Goal: Task Accomplishment & Management: Manage account settings

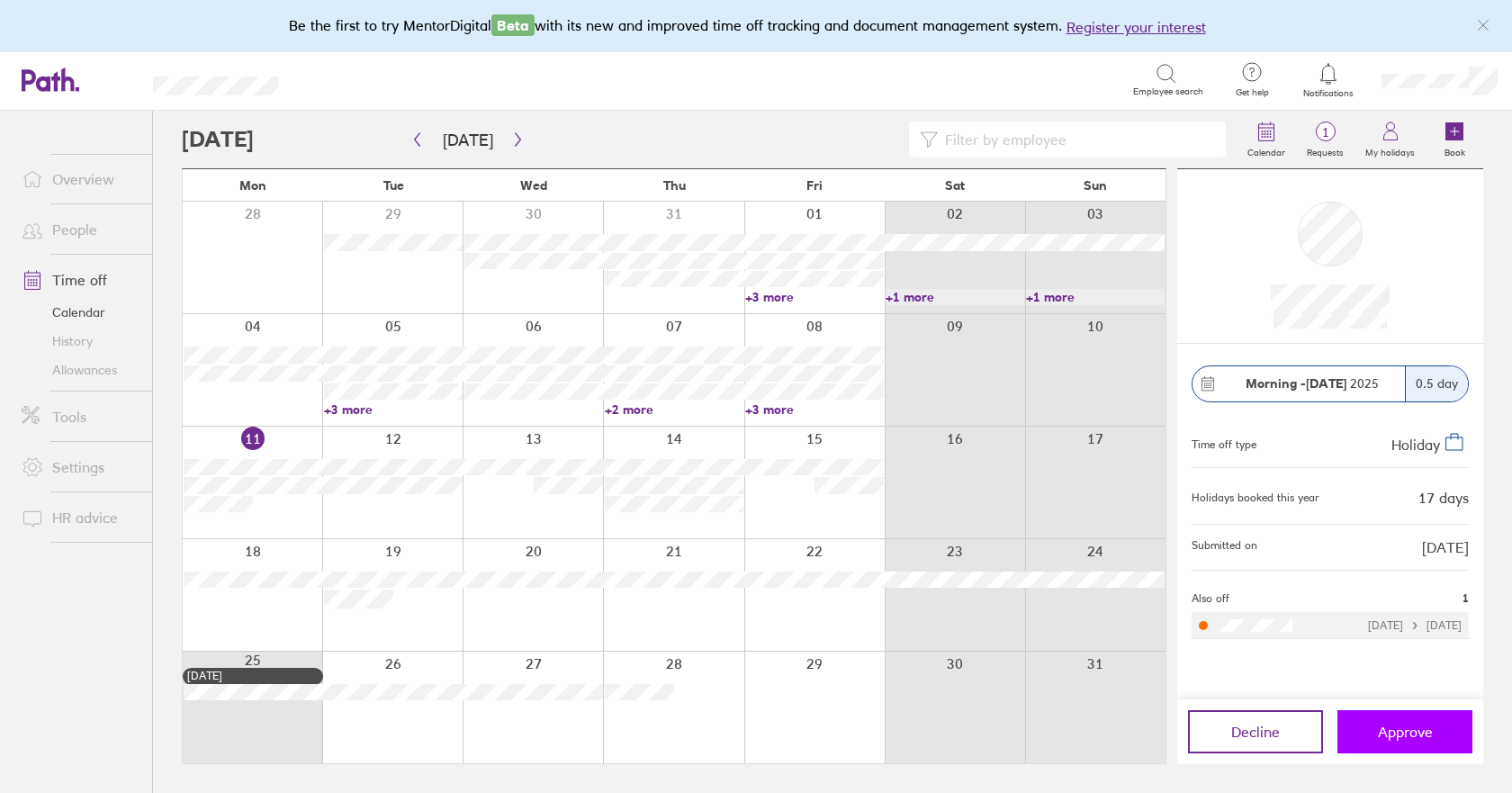
click at [1413, 737] on span "Approve" at bounding box center [1405, 731] width 55 height 16
click at [1370, 722] on button "Approve" at bounding box center [1405, 731] width 135 height 44
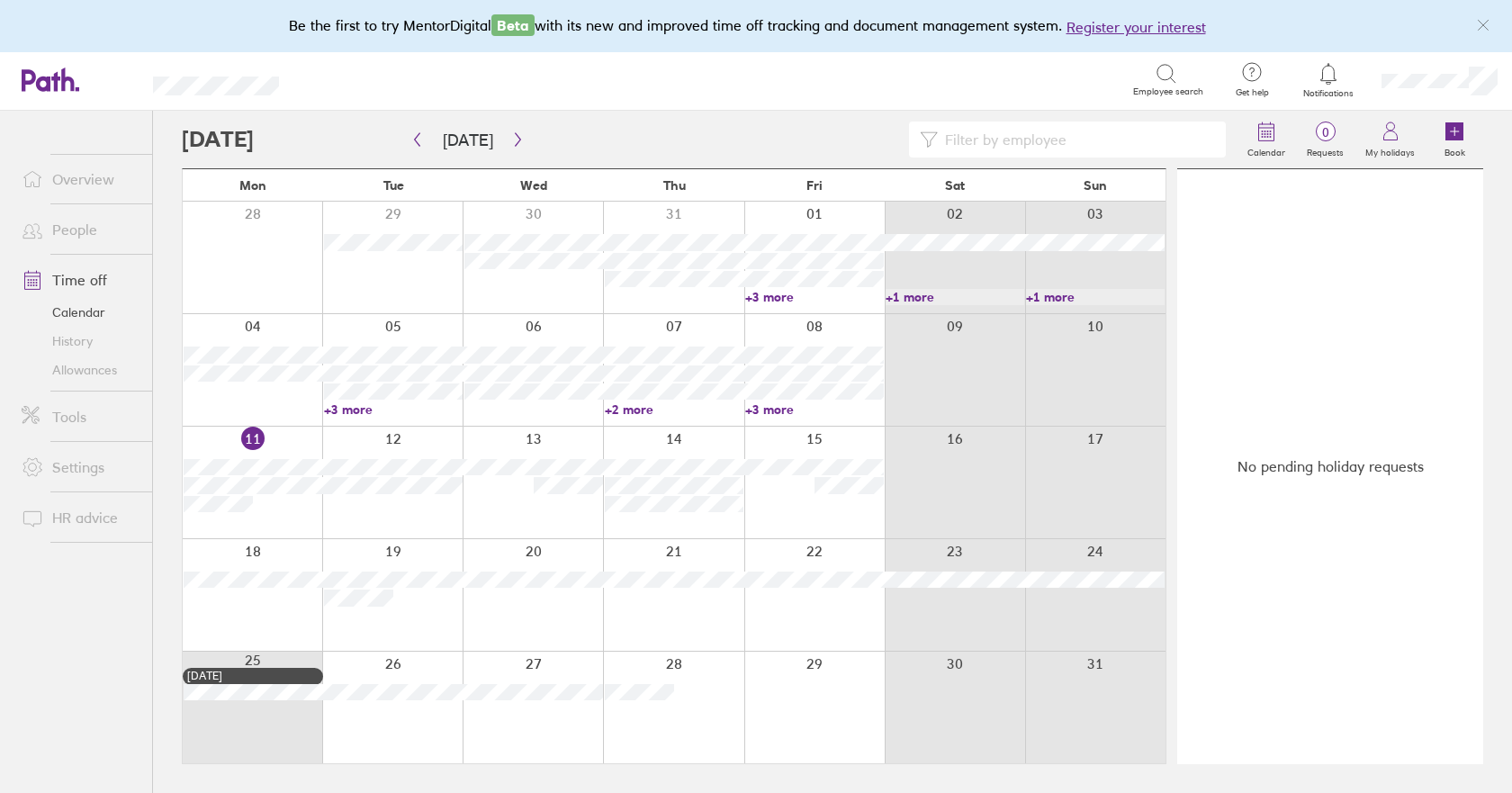
click at [86, 373] on link "Allowances" at bounding box center [79, 369] width 145 height 29
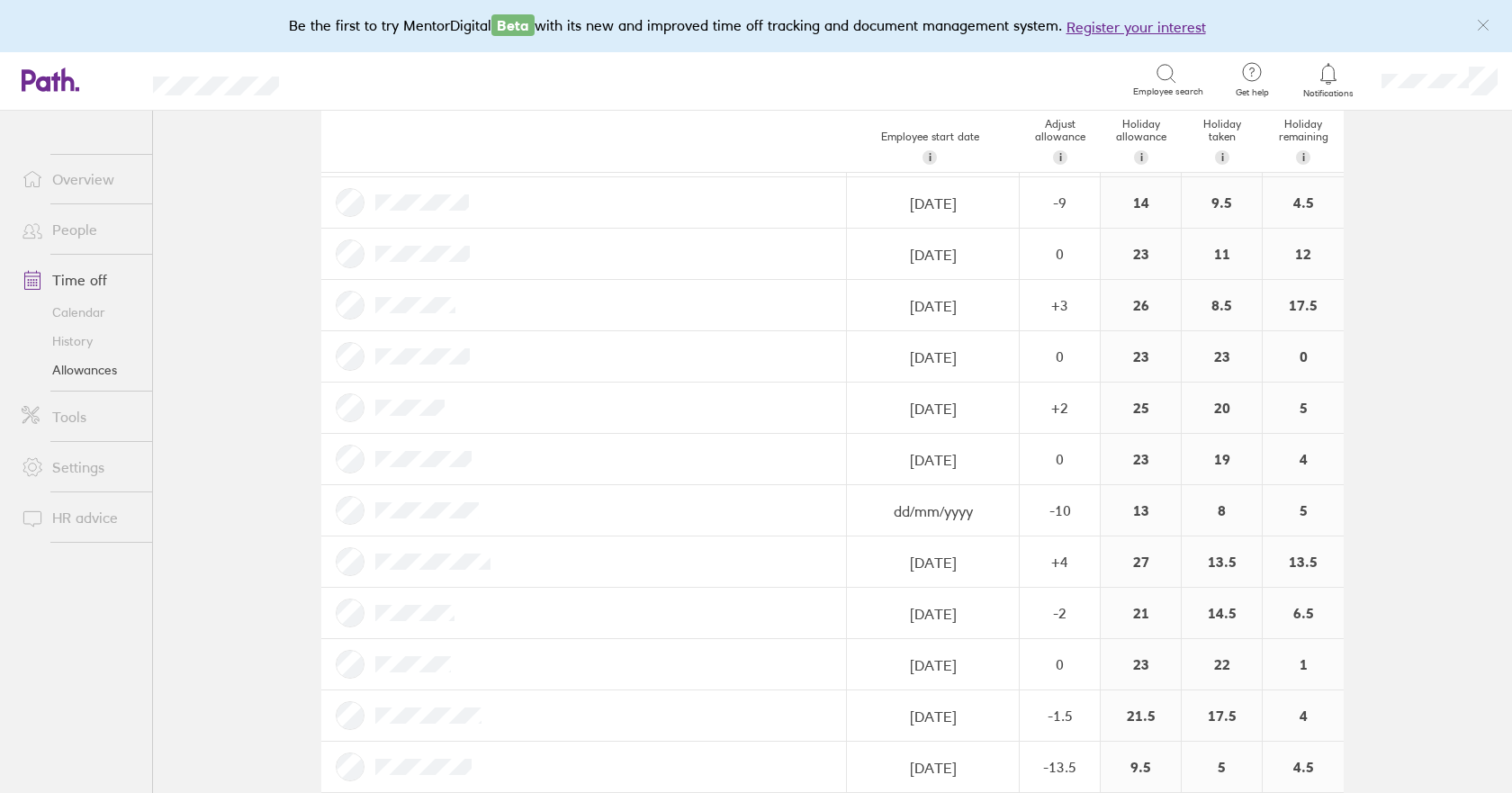
scroll to position [530, 0]
